Goal: Communication & Community: Share content

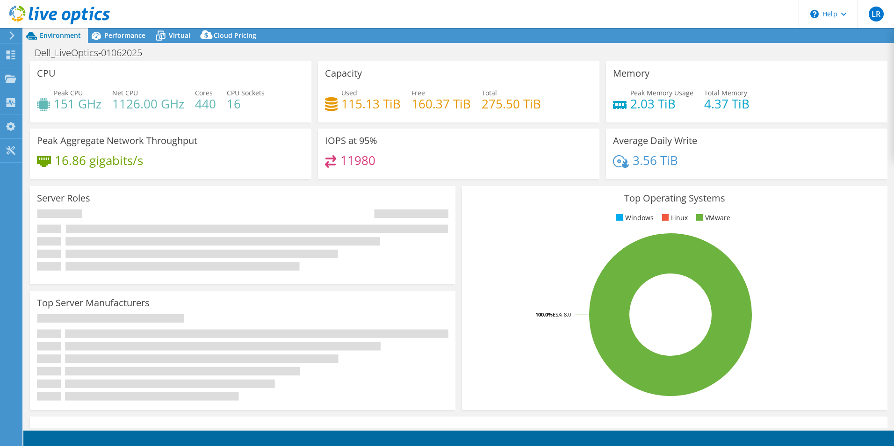
select select "USD"
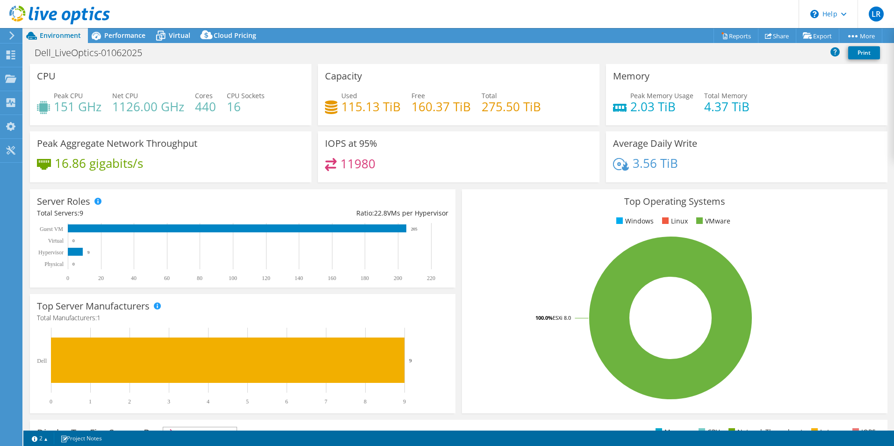
click at [344, 43] on div "Dell_LiveOptics-01062025 Print" at bounding box center [458, 53] width 870 height 21
click at [773, 35] on link "Share" at bounding box center [777, 36] width 38 height 14
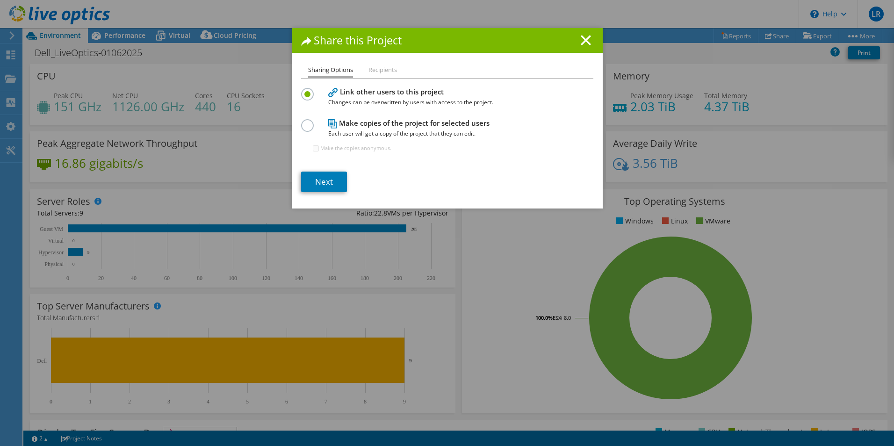
drag, startPoint x: 295, startPoint y: 125, endPoint x: 300, endPoint y: 125, distance: 4.7
click at [295, 125] on div "Sharing Options Recipients Link other users to this project Changes can be over…" at bounding box center [447, 137] width 311 height 144
click at [301, 122] on label at bounding box center [309, 120] width 16 height 2
click at [0, 0] on input "radio" at bounding box center [0, 0] width 0 height 0
click at [303, 90] on label at bounding box center [309, 89] width 16 height 2
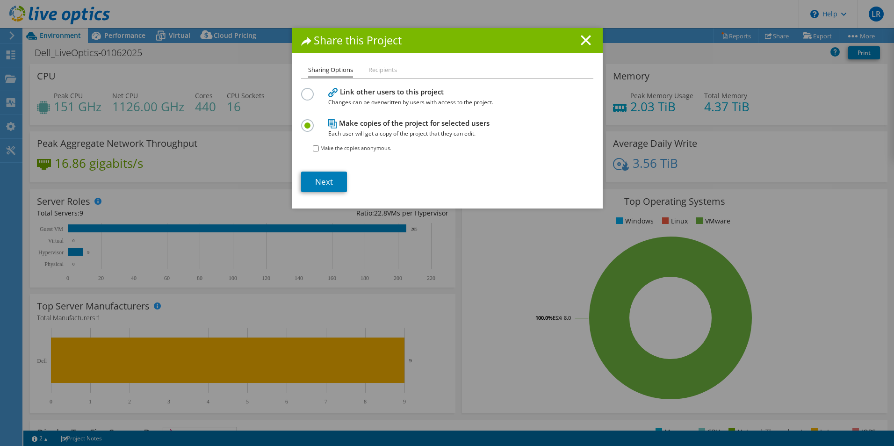
click at [0, 0] on input "radio" at bounding box center [0, 0] width 0 height 0
click at [376, 75] on li "Recipients" at bounding box center [382, 71] width 29 height 12
click at [377, 68] on li "Recipients" at bounding box center [382, 71] width 29 height 12
click at [302, 182] on link "Next" at bounding box center [324, 182] width 46 height 21
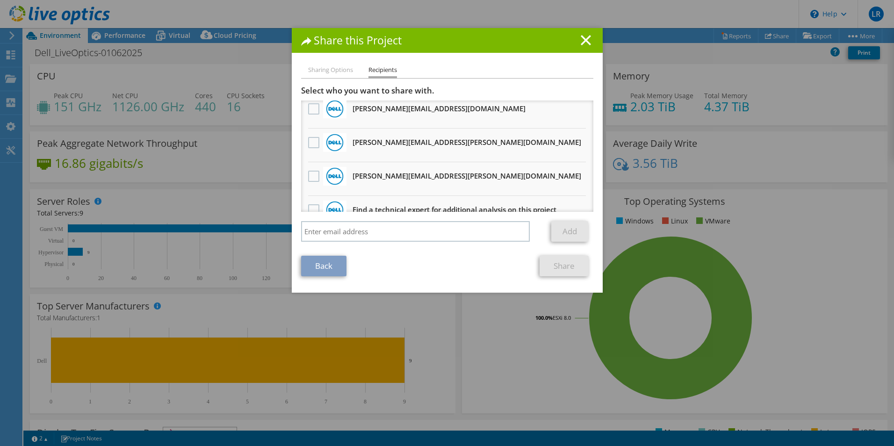
scroll to position [461, 0]
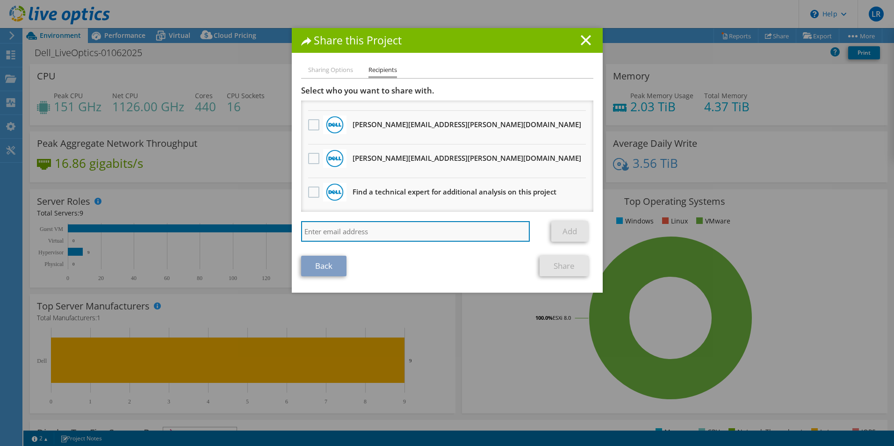
click at [465, 230] on input "search" at bounding box center [415, 231] width 229 height 21
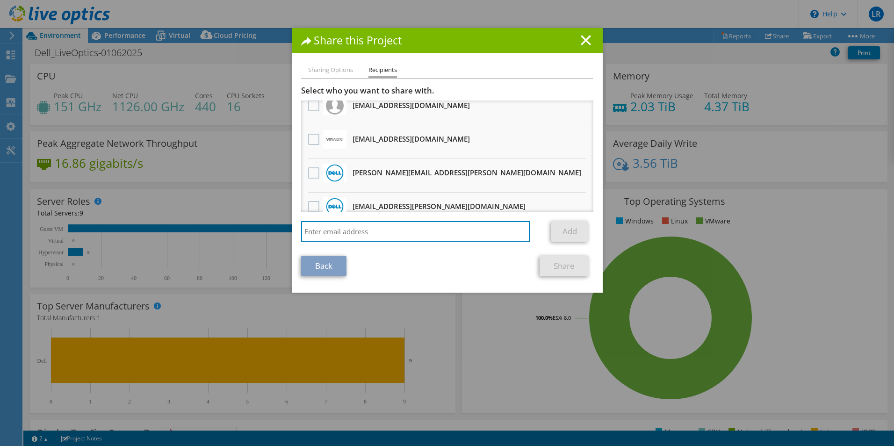
scroll to position [0, 0]
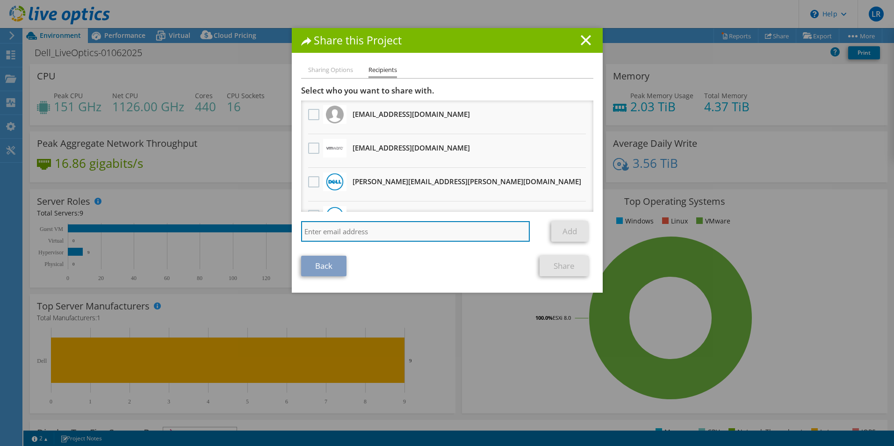
click at [345, 228] on input "search" at bounding box center [415, 231] width 229 height 21
paste input "[EMAIL_ADDRESS][DOMAIN_NAME]"
type input "[EMAIL_ADDRESS][DOMAIN_NAME]"
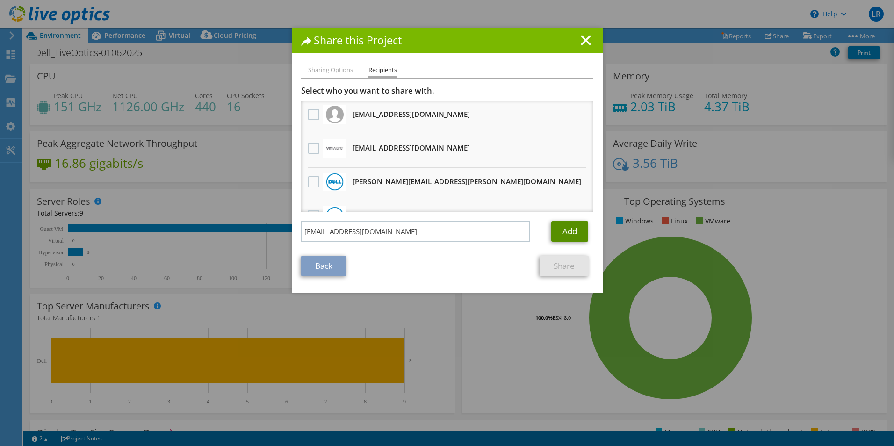
click at [555, 231] on link "Add" at bounding box center [569, 231] width 37 height 21
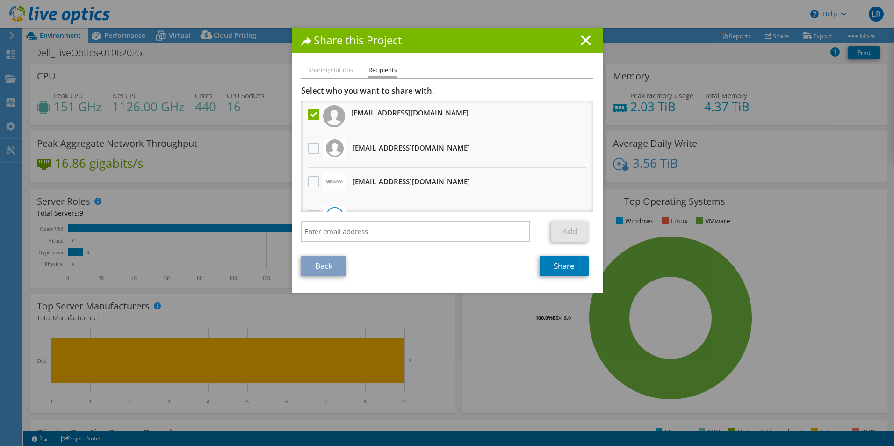
click at [433, 259] on div "Back Share" at bounding box center [447, 266] width 292 height 21
click at [559, 266] on link "Share" at bounding box center [563, 266] width 49 height 21
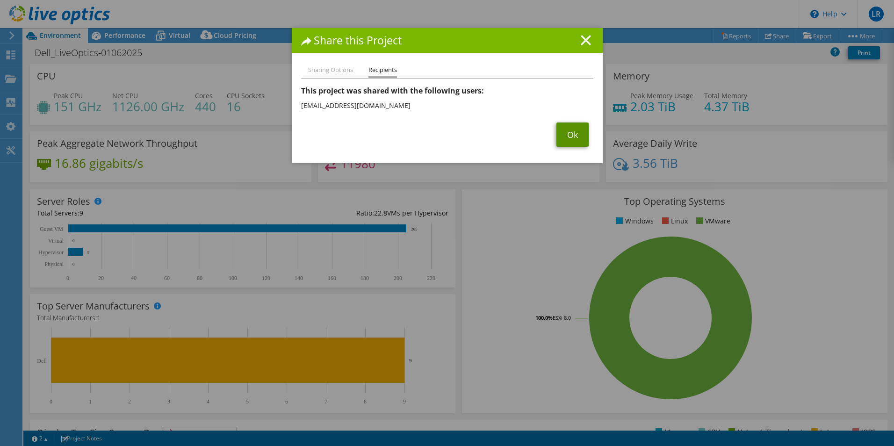
click at [572, 141] on link "Ok" at bounding box center [572, 134] width 32 height 24
